Goal: Task Accomplishment & Management: Complete application form

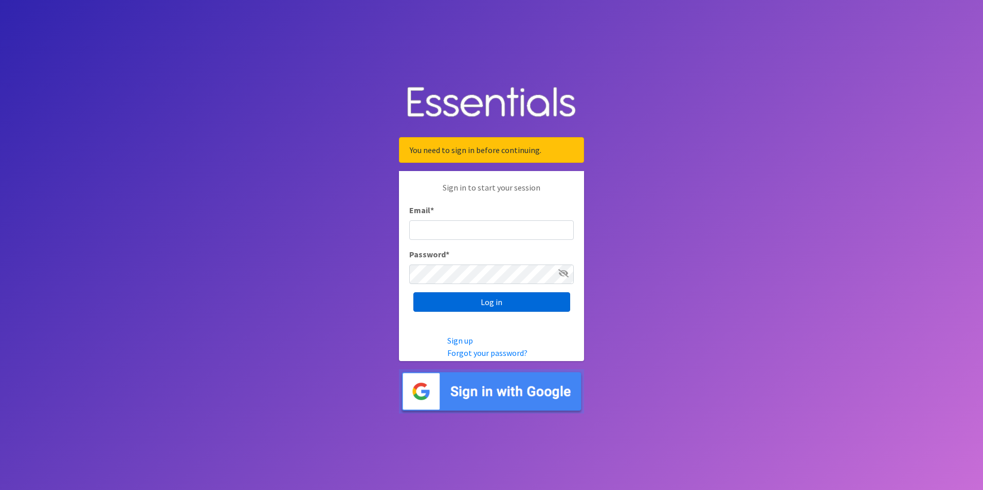
type input "scott@jakesnoh.org"
click at [497, 299] on input "Log in" at bounding box center [491, 302] width 157 height 20
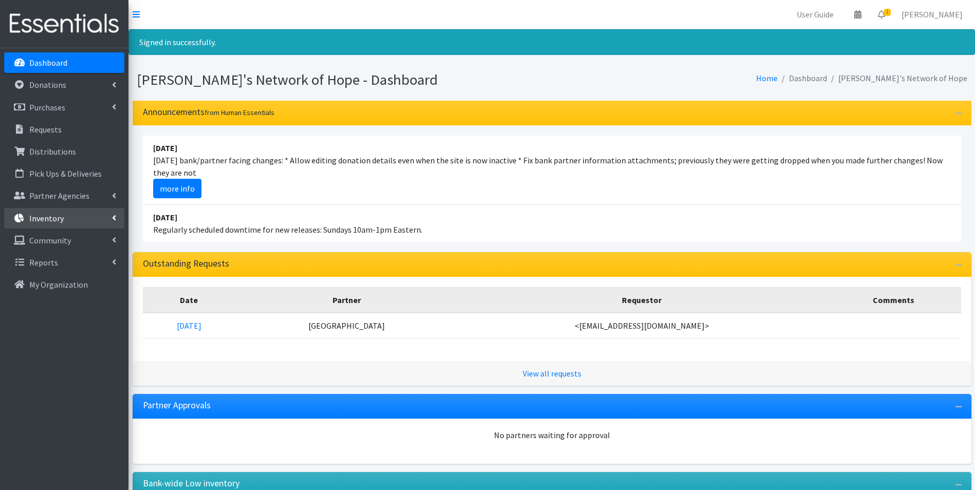
click at [57, 214] on p "Inventory" at bounding box center [46, 218] width 34 height 10
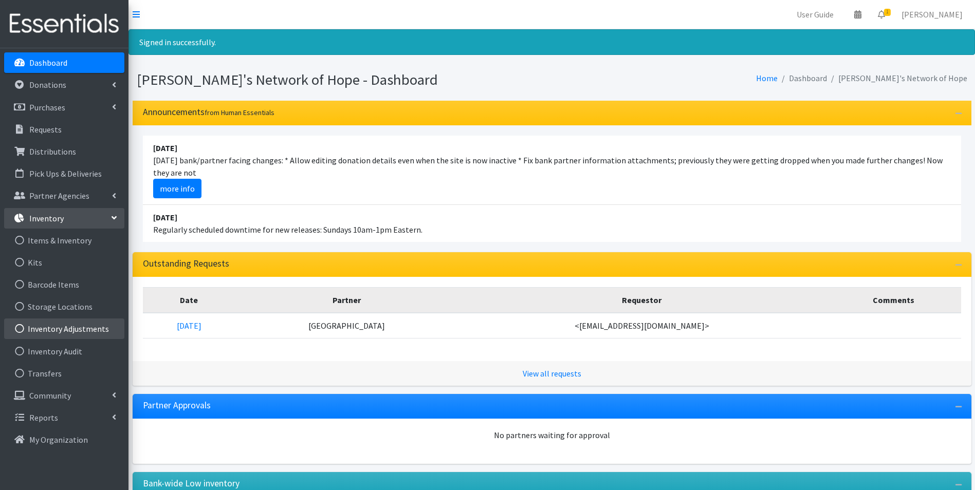
click at [48, 327] on link "Inventory Adjustments" at bounding box center [64, 329] width 120 height 21
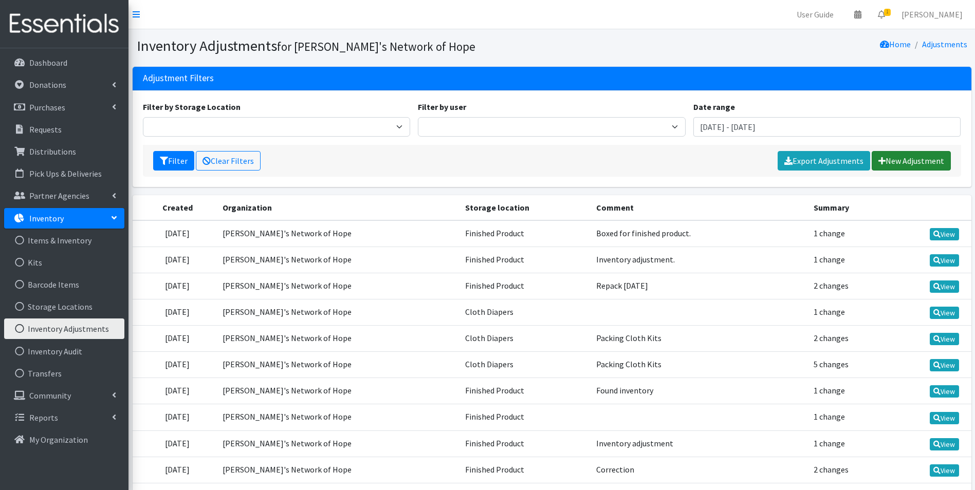
click at [900, 158] on link "New Adjustment" at bounding box center [911, 161] width 79 height 20
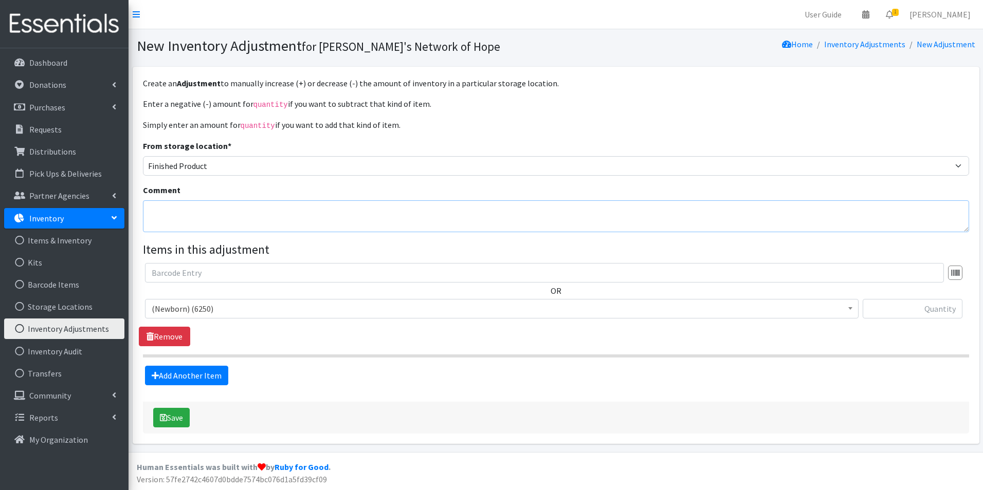
click at [173, 214] on textarea "Comment" at bounding box center [556, 216] width 826 height 32
type textarea "Repack from8/8/25"
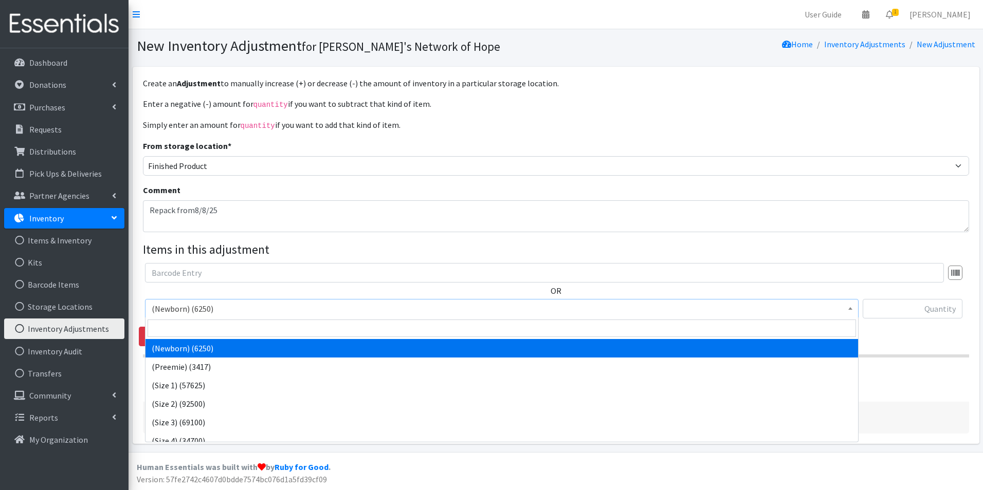
click at [174, 305] on span "(Newborn) (6250)" at bounding box center [502, 309] width 700 height 14
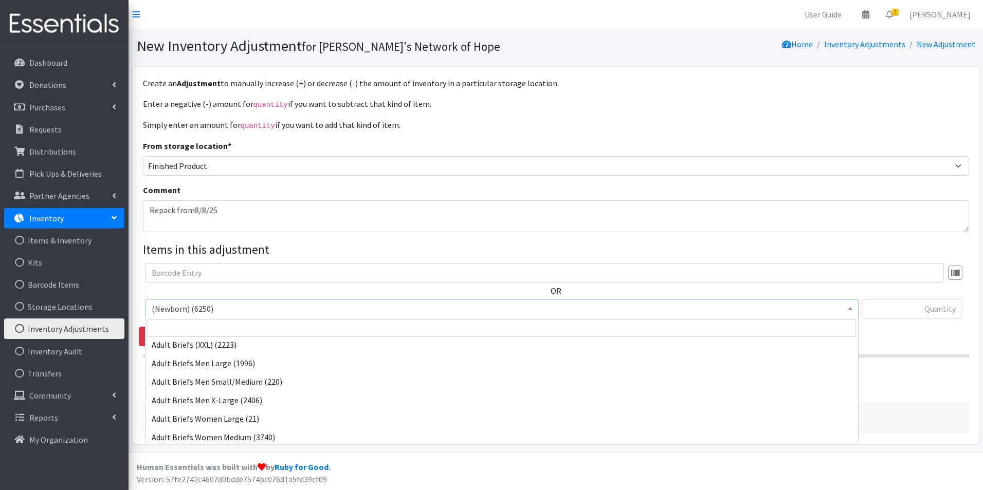
scroll to position [206, 0]
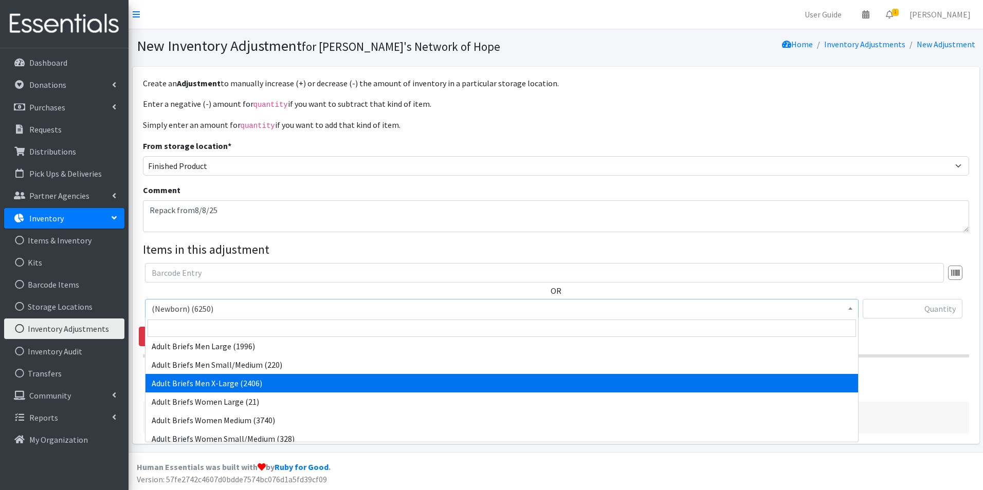
select select "14771"
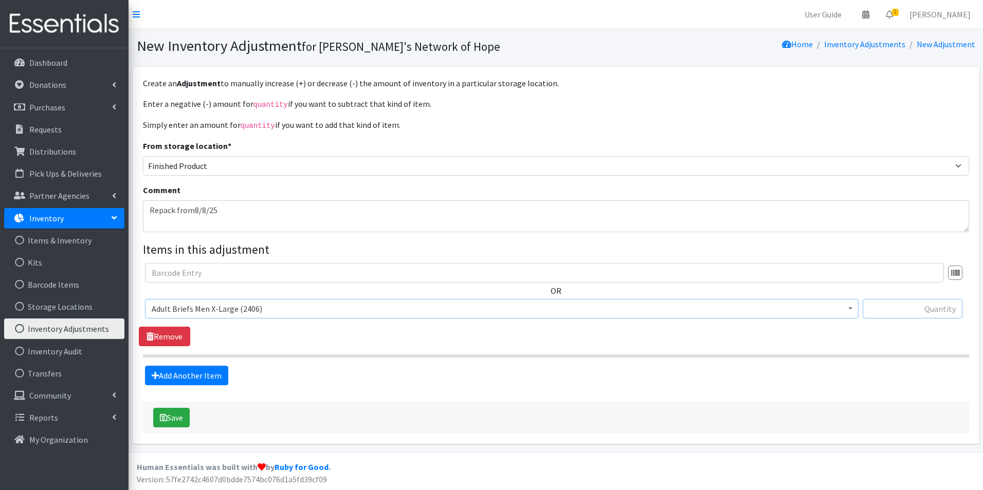
click at [927, 309] on input "text" at bounding box center [912, 309] width 100 height 20
type input "2340"
click at [175, 416] on button "Save" at bounding box center [171, 418] width 36 height 20
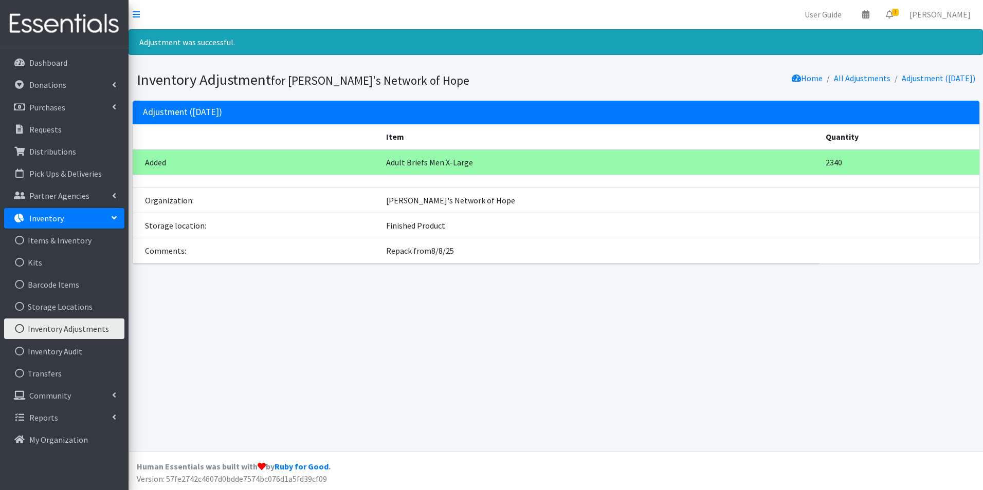
click at [64, 327] on link "Inventory Adjustments" at bounding box center [64, 329] width 120 height 21
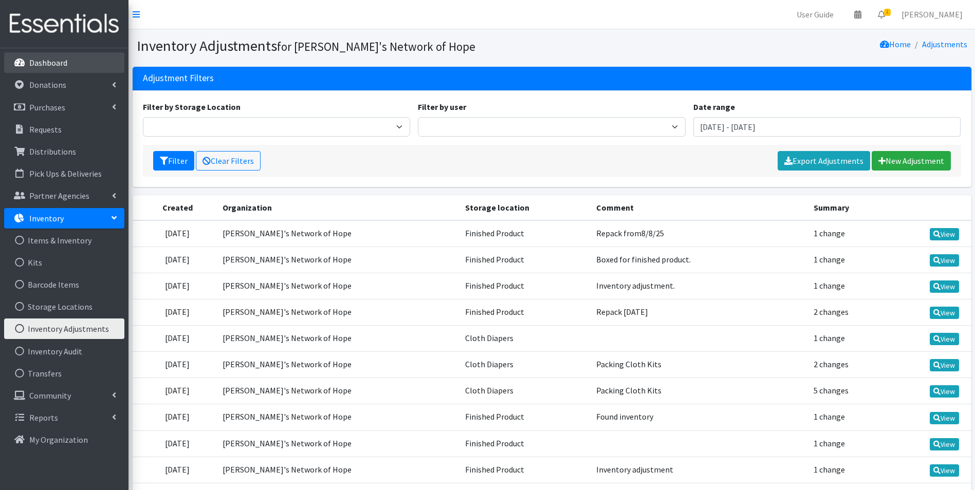
click at [40, 62] on p "Dashboard" at bounding box center [48, 63] width 38 height 10
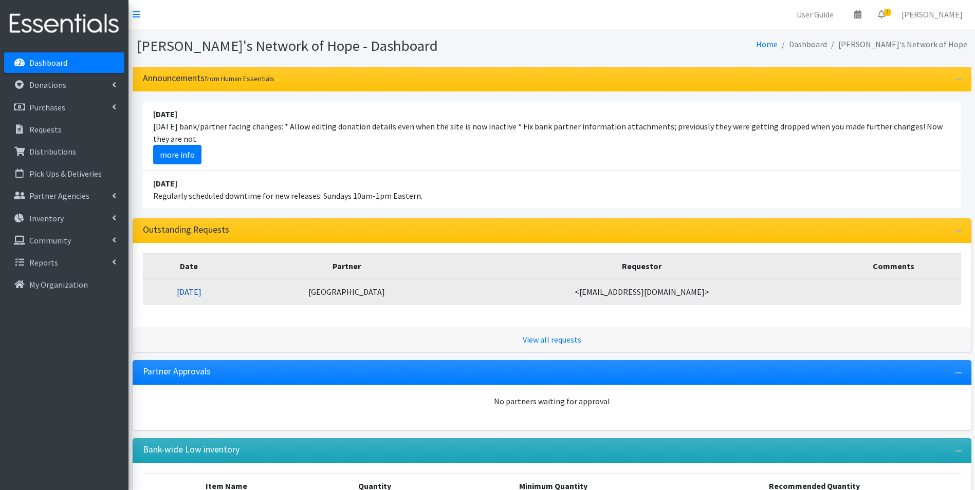
click at [201, 289] on link "08/12/2025" at bounding box center [189, 292] width 25 height 10
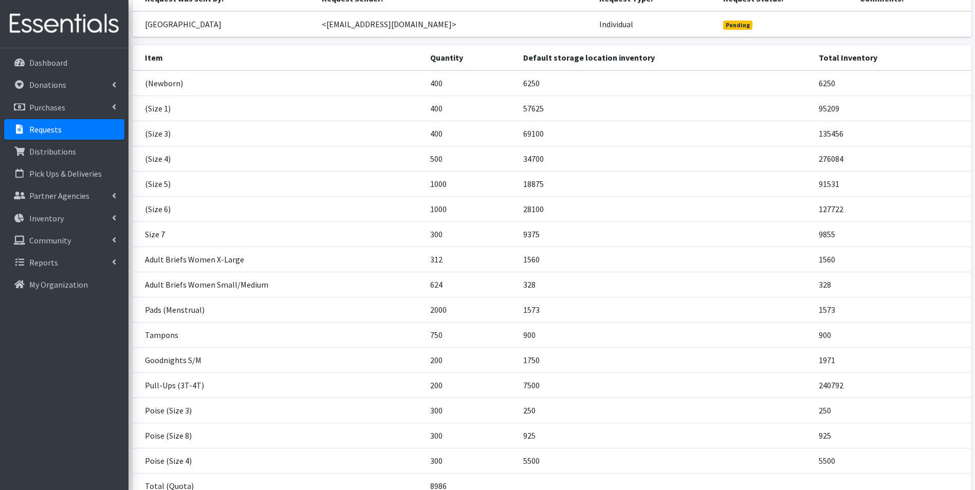
scroll to position [154, 0]
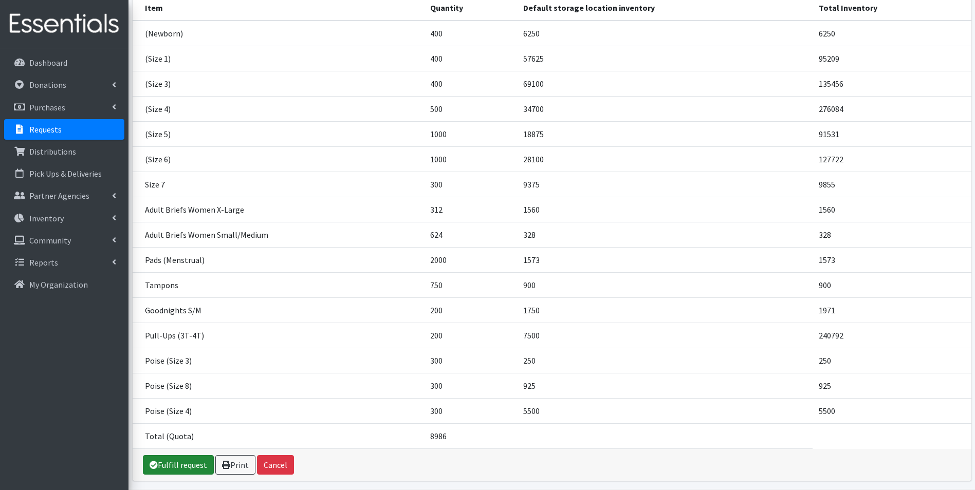
click at [187, 459] on link "Fulfill request" at bounding box center [178, 465] width 71 height 20
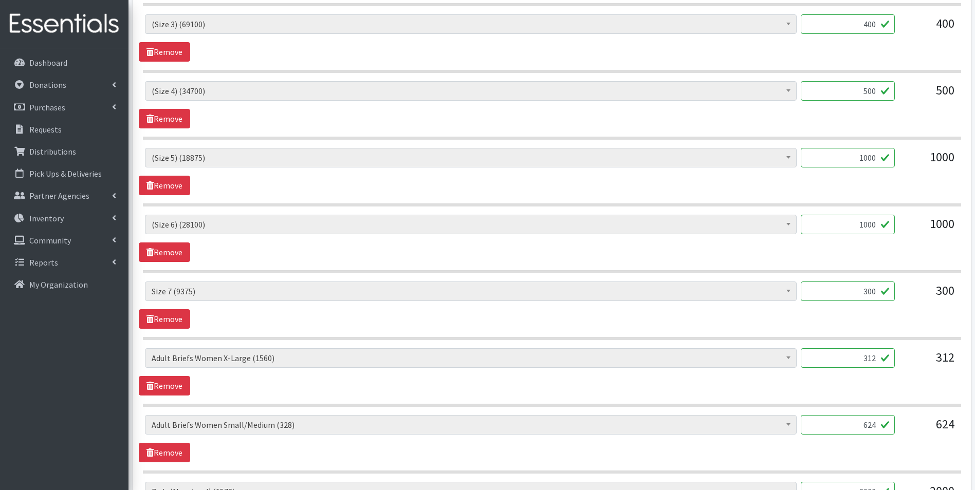
scroll to position [668, 0]
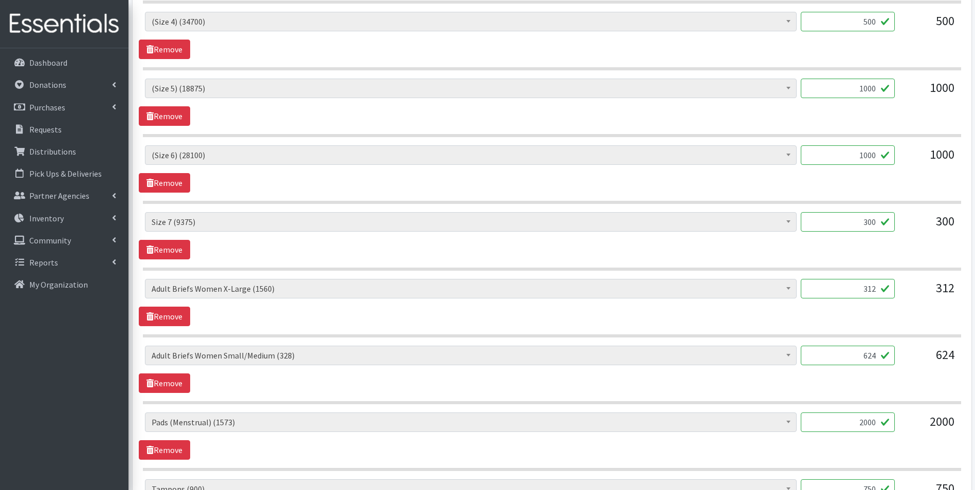
drag, startPoint x: 862, startPoint y: 352, endPoint x: 935, endPoint y: 352, distance: 73.0
click at [935, 352] on div "(Newborn) (6250) (Preemie) (3417) (Size 1) (57625) (Size 2) (92500) (Size 3) (6…" at bounding box center [552, 360] width 814 height 28
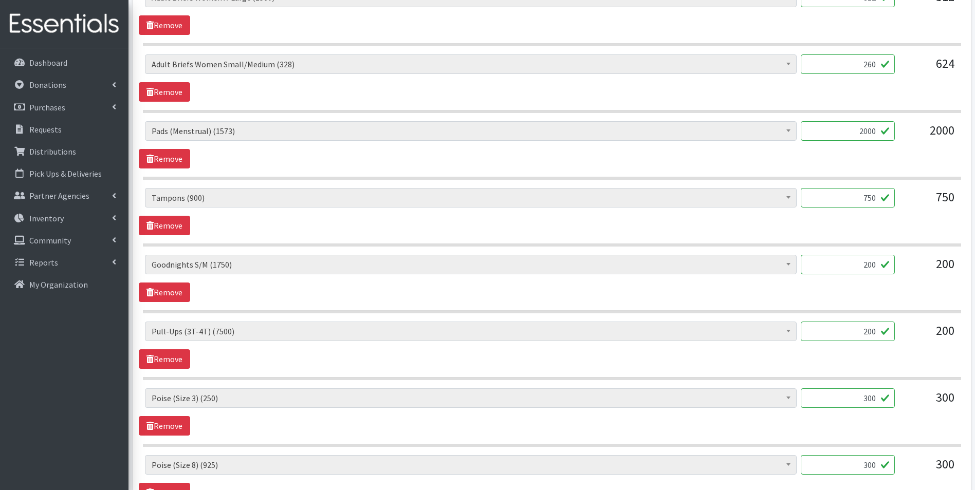
scroll to position [976, 0]
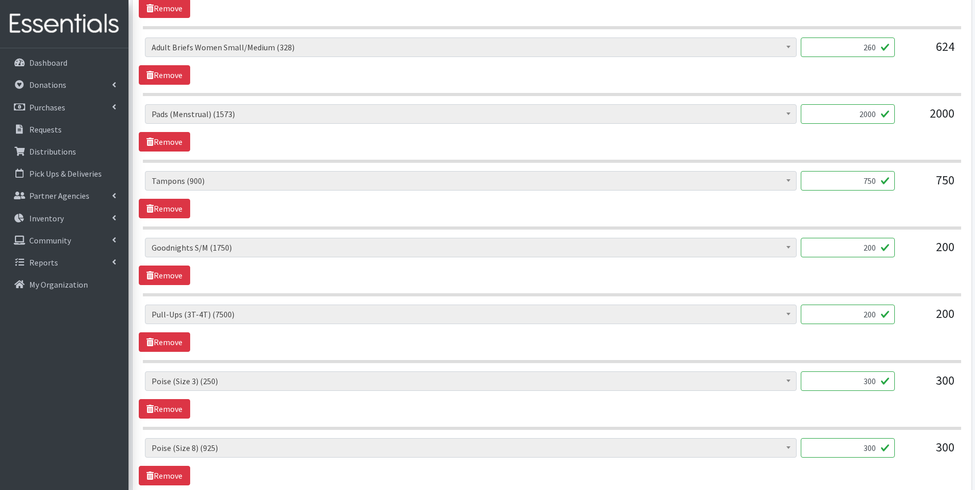
type input "260"
drag, startPoint x: 865, startPoint y: 385, endPoint x: 878, endPoint y: 385, distance: 13.4
click at [878, 385] on input "300" at bounding box center [848, 382] width 94 height 20
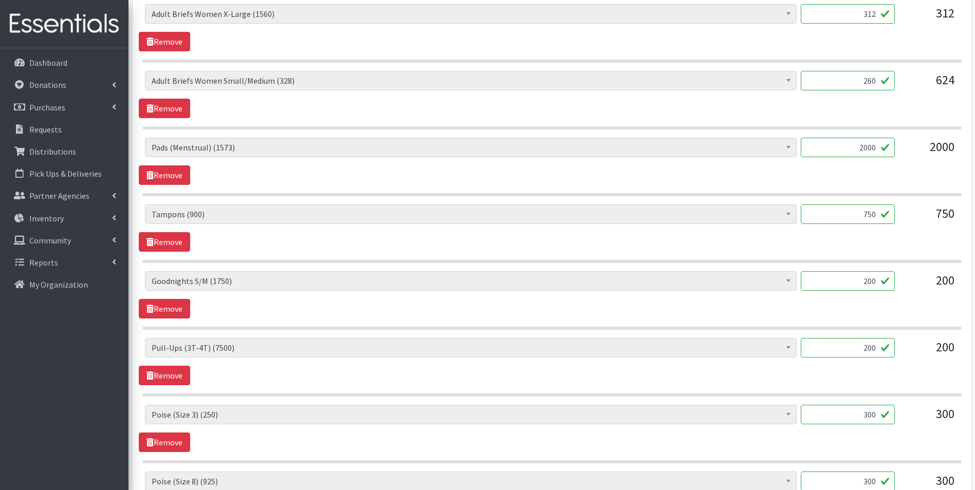
scroll to position [925, 0]
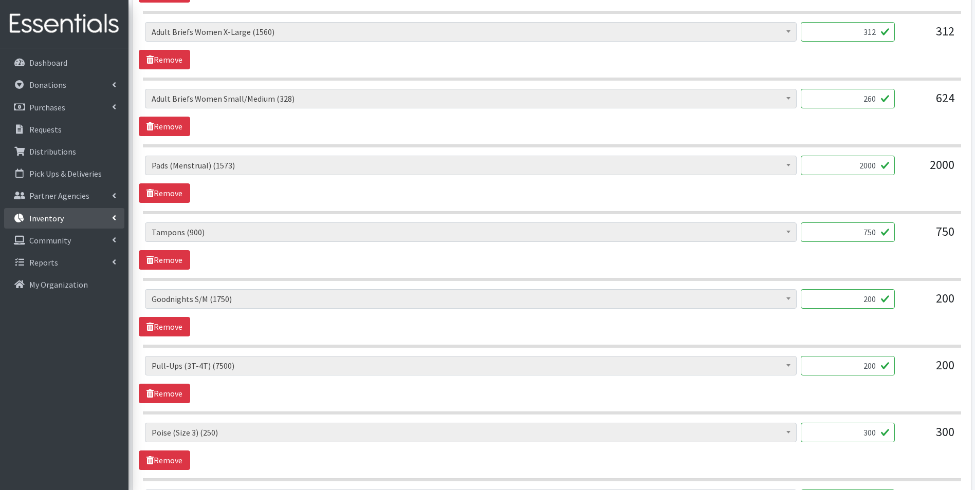
click at [58, 221] on p "Inventory" at bounding box center [46, 218] width 34 height 10
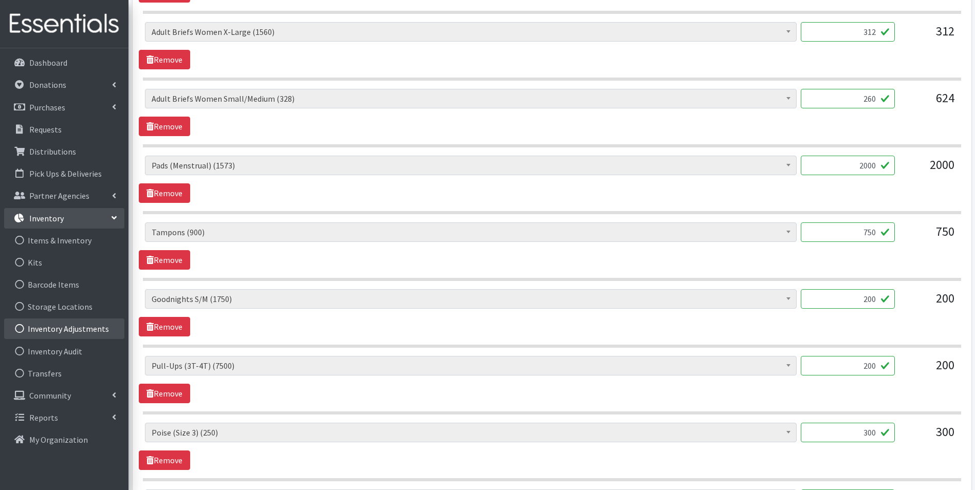
click at [30, 328] on link "Inventory Adjustments" at bounding box center [64, 329] width 120 height 21
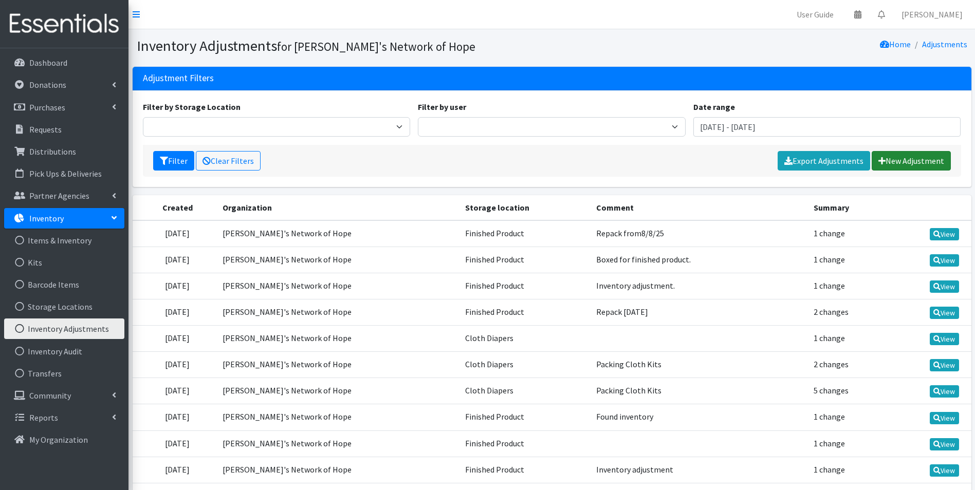
click at [904, 163] on link "New Adjustment" at bounding box center [911, 161] width 79 height 20
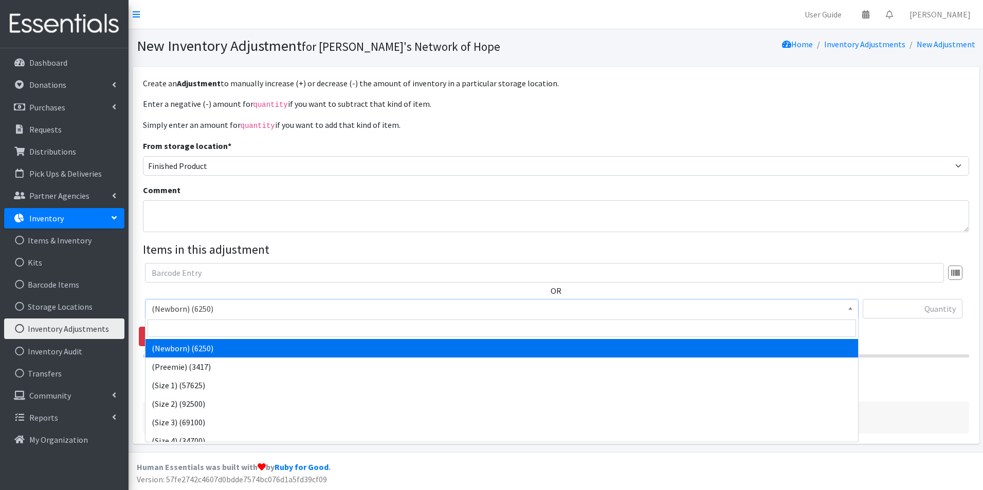
click at [230, 309] on span "(Newborn) (6250)" at bounding box center [502, 309] width 700 height 14
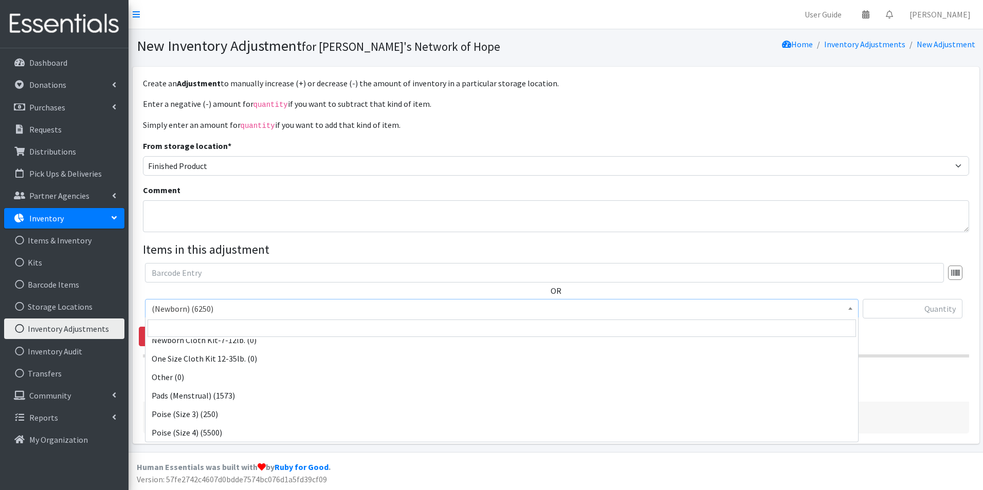
scroll to position [874, 0]
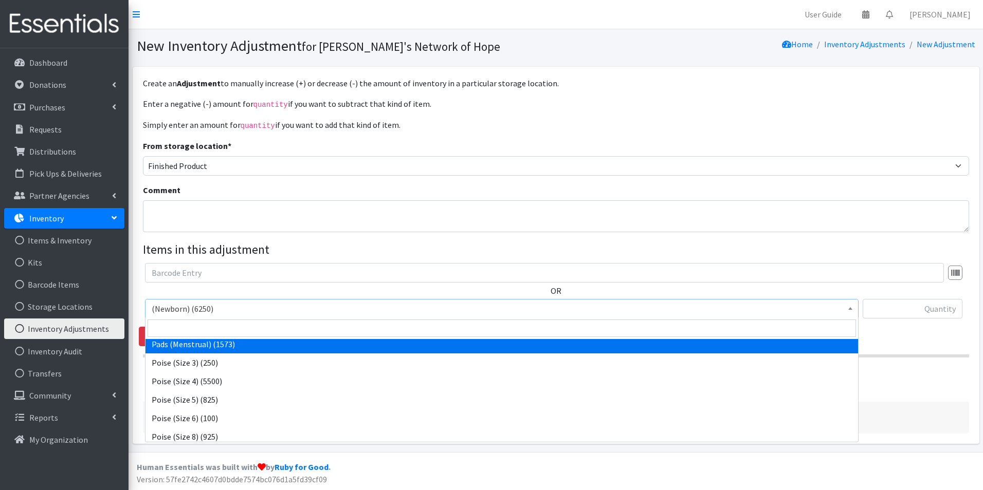
select select "14484"
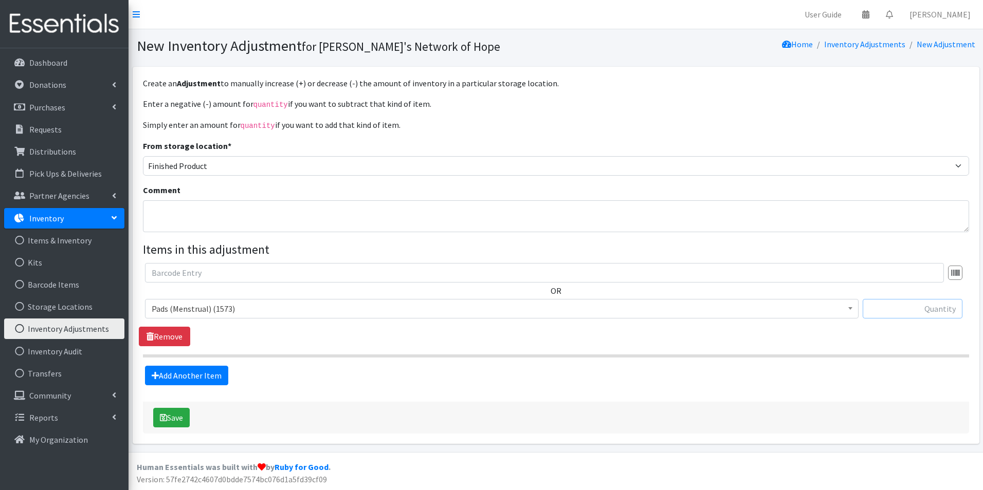
click at [896, 307] on input "text" at bounding box center [912, 309] width 100 height 20
type input "10400"
click at [154, 208] on textarea "Comment" at bounding box center [556, 216] width 826 height 32
type textarea "M"
type textarea "Added to inventory."
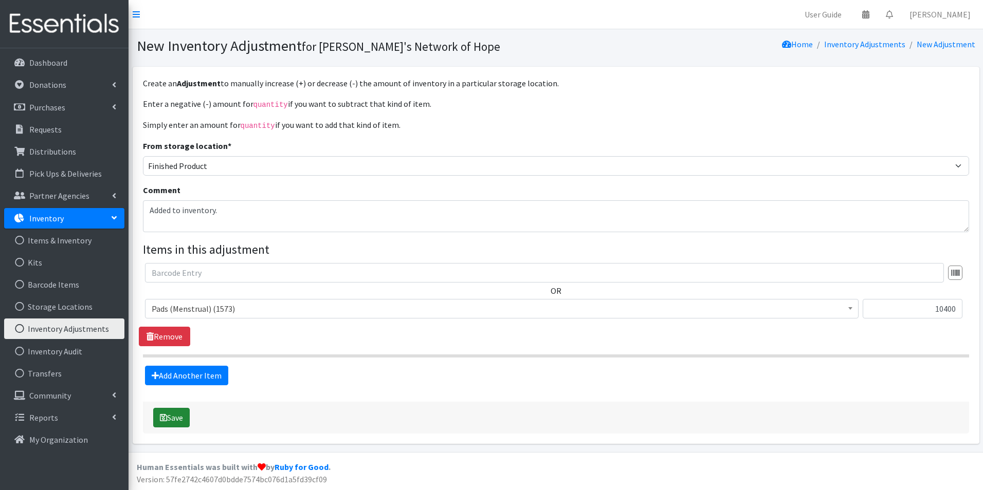
click at [173, 418] on button "Save" at bounding box center [171, 418] width 36 height 20
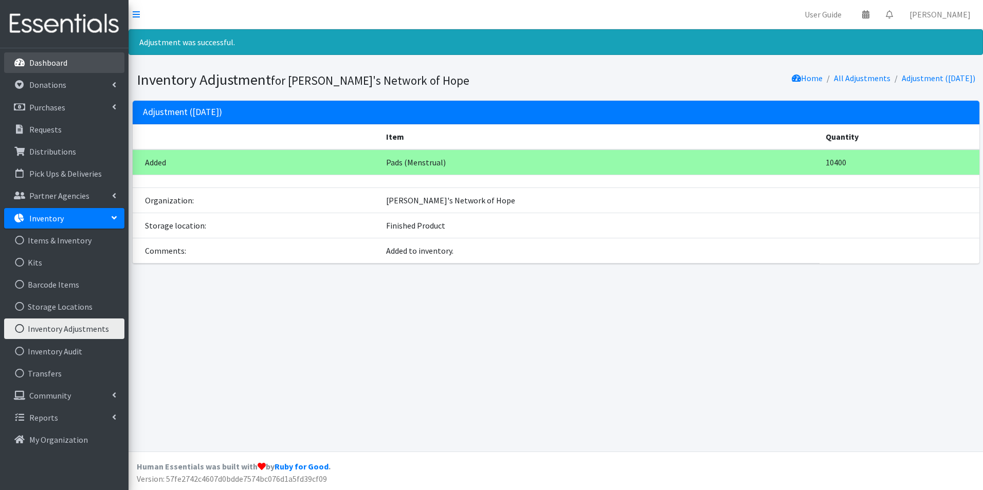
click at [40, 63] on p "Dashboard" at bounding box center [48, 63] width 38 height 10
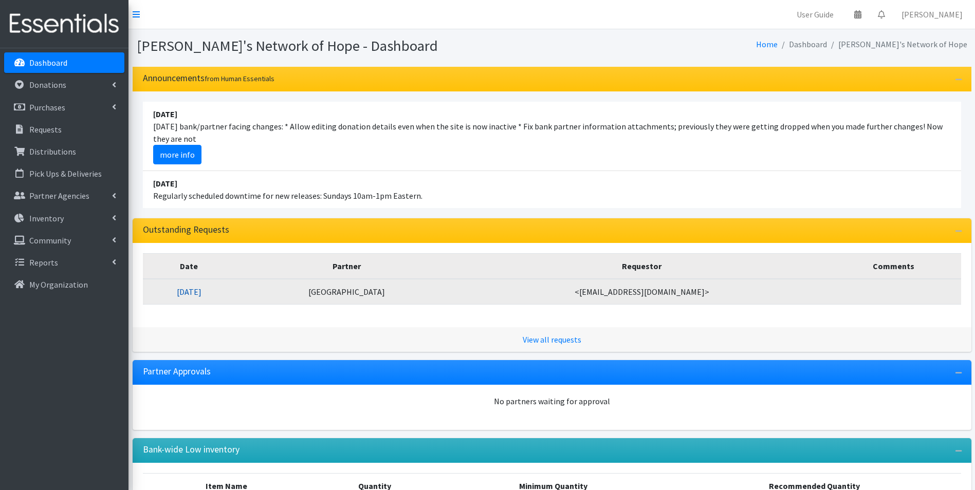
click at [201, 292] on link "[DATE]" at bounding box center [189, 292] width 25 height 10
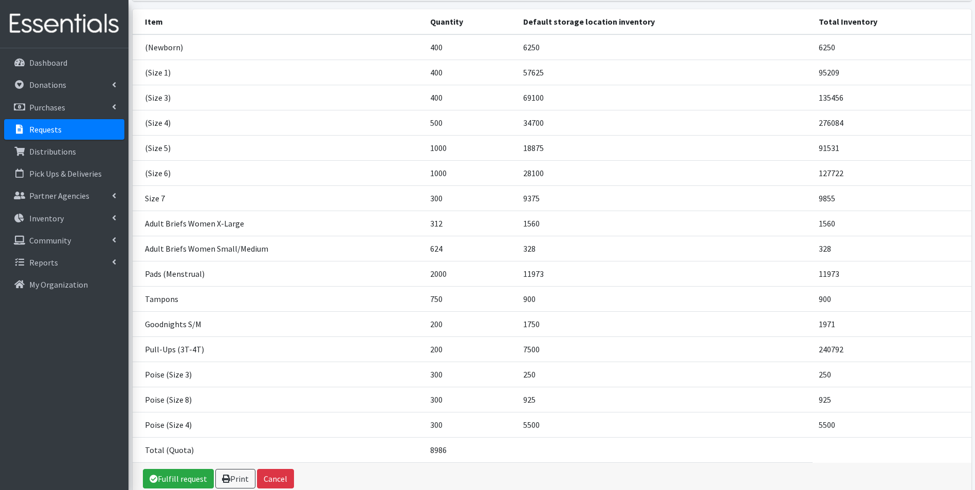
scroll to position [154, 0]
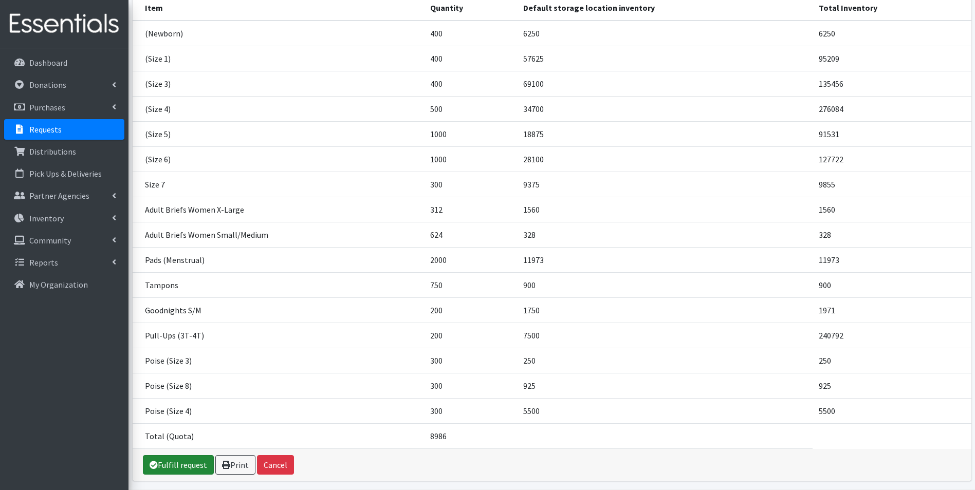
click at [186, 463] on link "Fulfill request" at bounding box center [178, 465] width 71 height 20
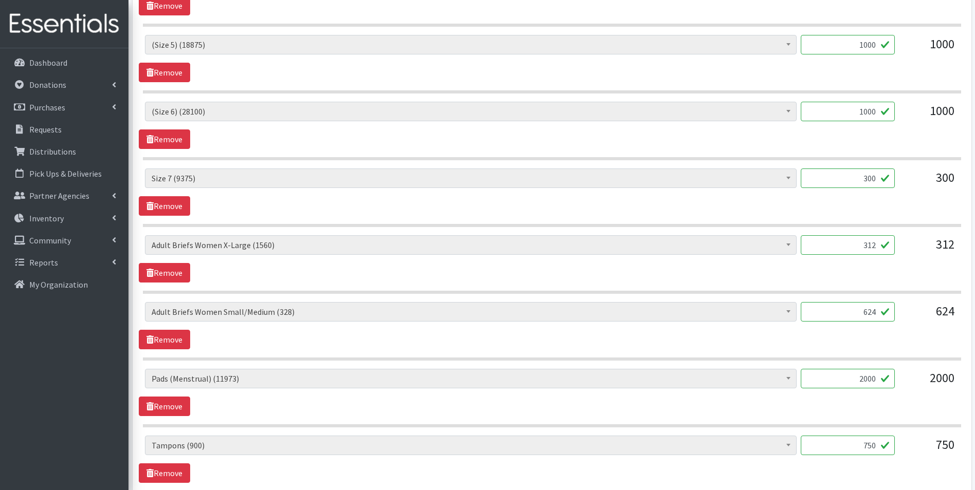
scroll to position [719, 0]
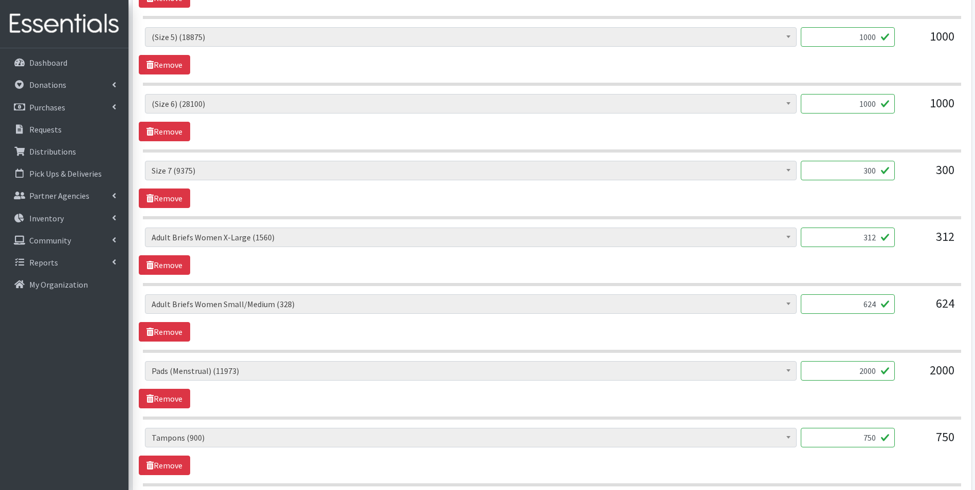
drag, startPoint x: 861, startPoint y: 305, endPoint x: 915, endPoint y: 305, distance: 54.0
click at [915, 305] on div "(Newborn) (6250) (Preemie) (3417) (Size 1) (57625) (Size 2) (92500) (Size 3) (6…" at bounding box center [552, 308] width 814 height 28
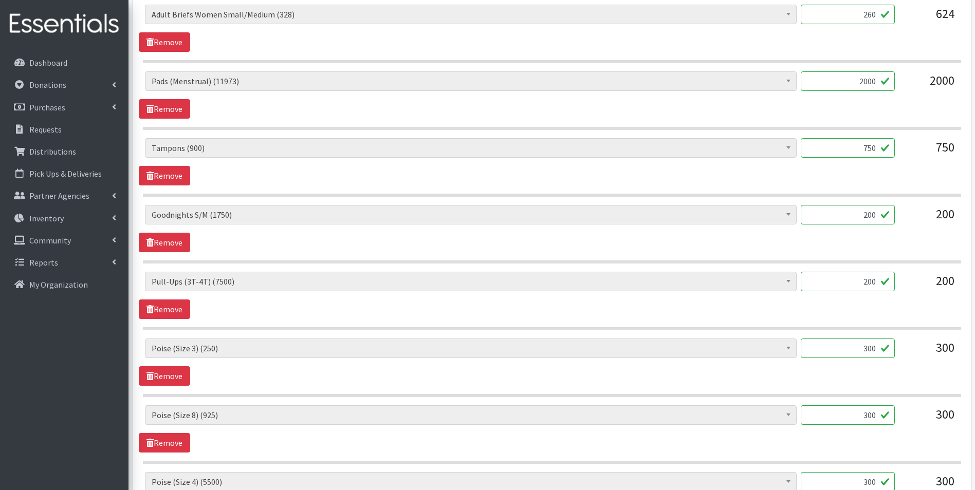
scroll to position [1028, 0]
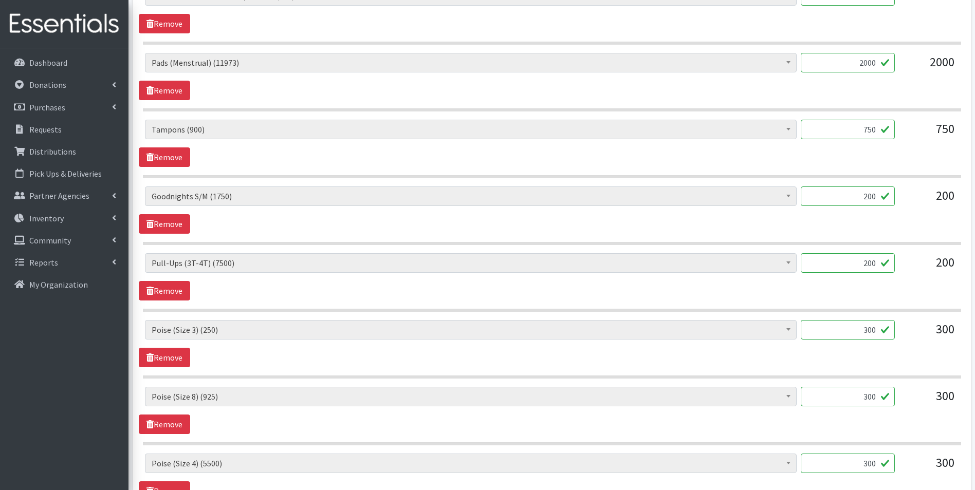
type input "260"
drag, startPoint x: 864, startPoint y: 331, endPoint x: 897, endPoint y: 330, distance: 32.4
click at [897, 330] on div "(Newborn) (6250) (Preemie) (3417) (Size 1) (57625) (Size 2) (92500) (Size 3) (6…" at bounding box center [552, 334] width 814 height 28
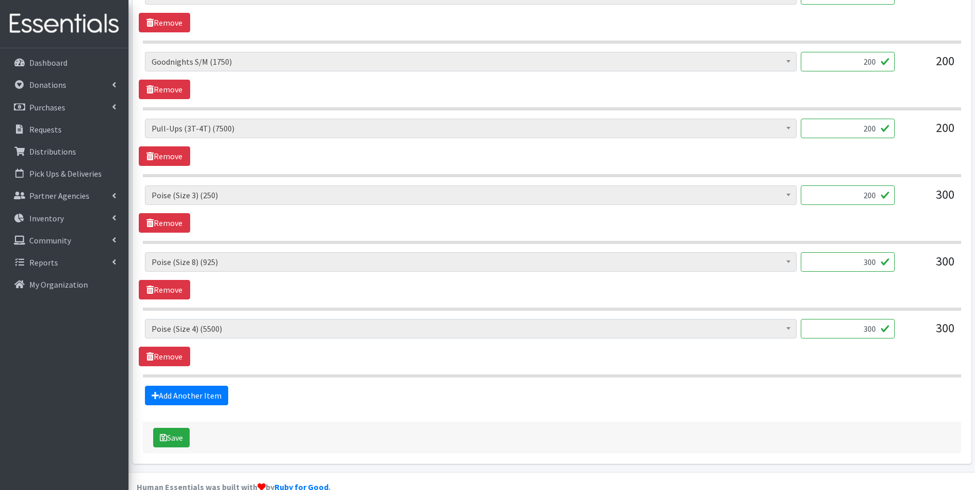
scroll to position [1182, 0]
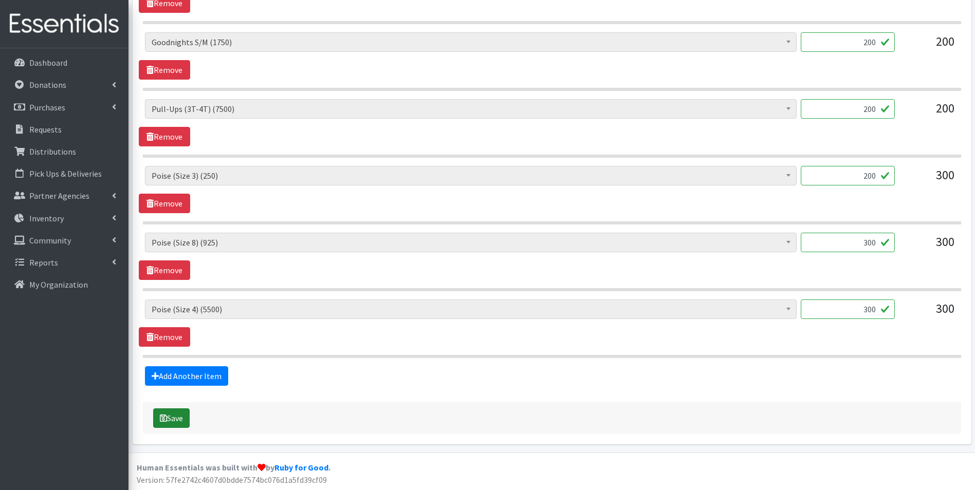
type input "200"
click at [174, 419] on button "Save" at bounding box center [171, 419] width 36 height 20
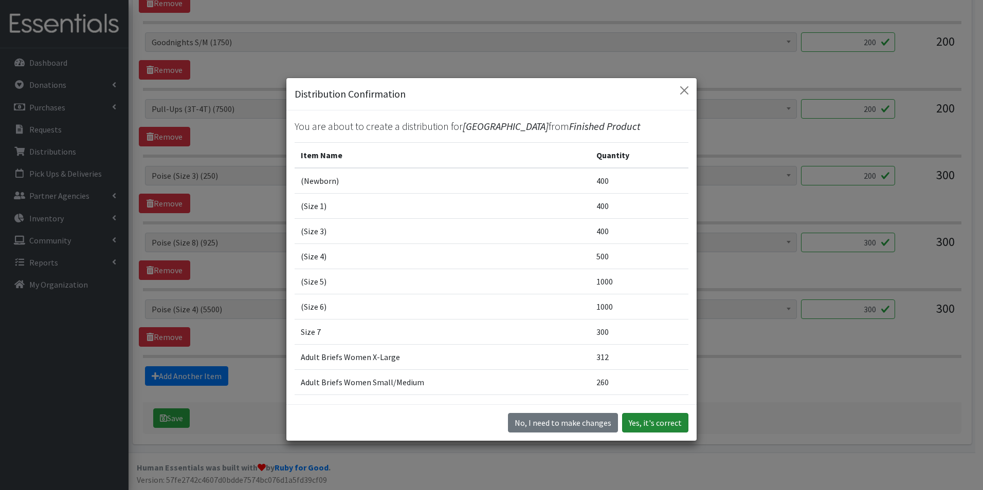
click at [654, 424] on button "Yes, it's correct" at bounding box center [655, 423] width 66 height 20
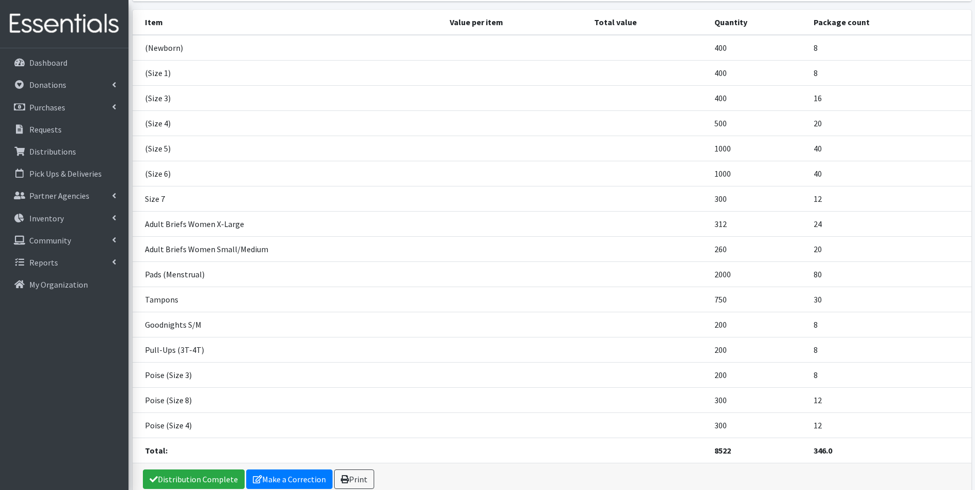
scroll to position [236, 0]
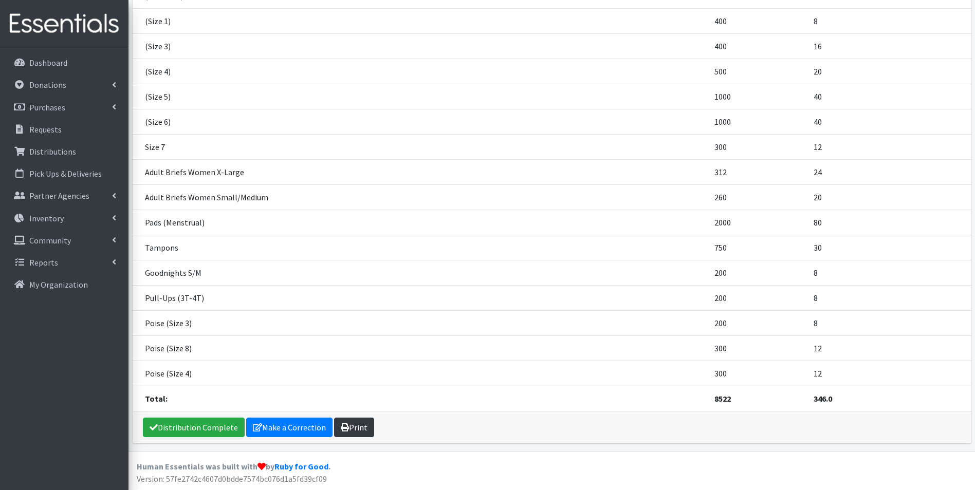
click at [355, 422] on link "Print" at bounding box center [354, 428] width 40 height 20
click at [45, 70] on link "Dashboard" at bounding box center [64, 62] width 120 height 21
